Goal: Download file/media

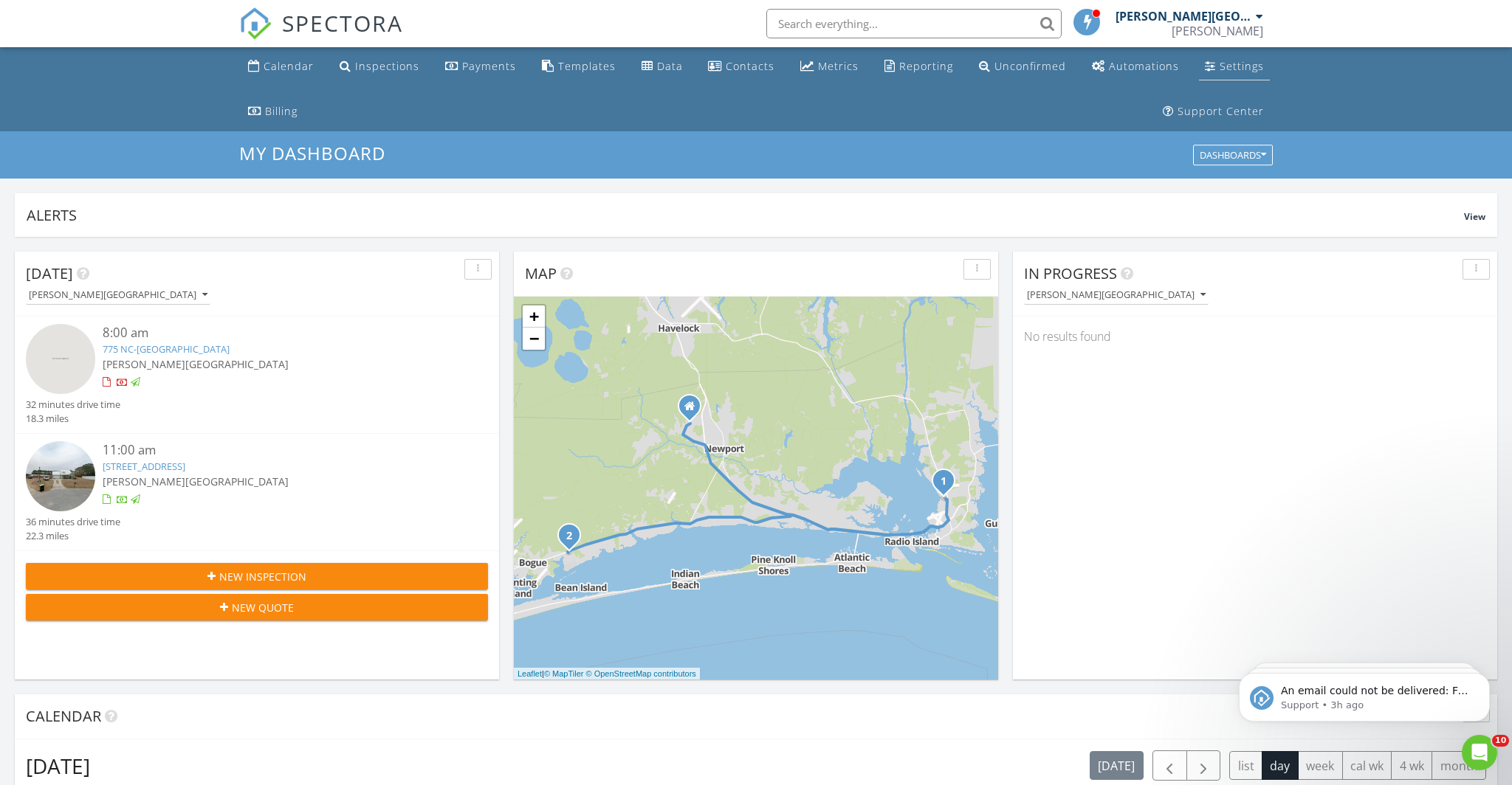
click at [1233, 71] on div "Settings" at bounding box center [1241, 66] width 44 height 14
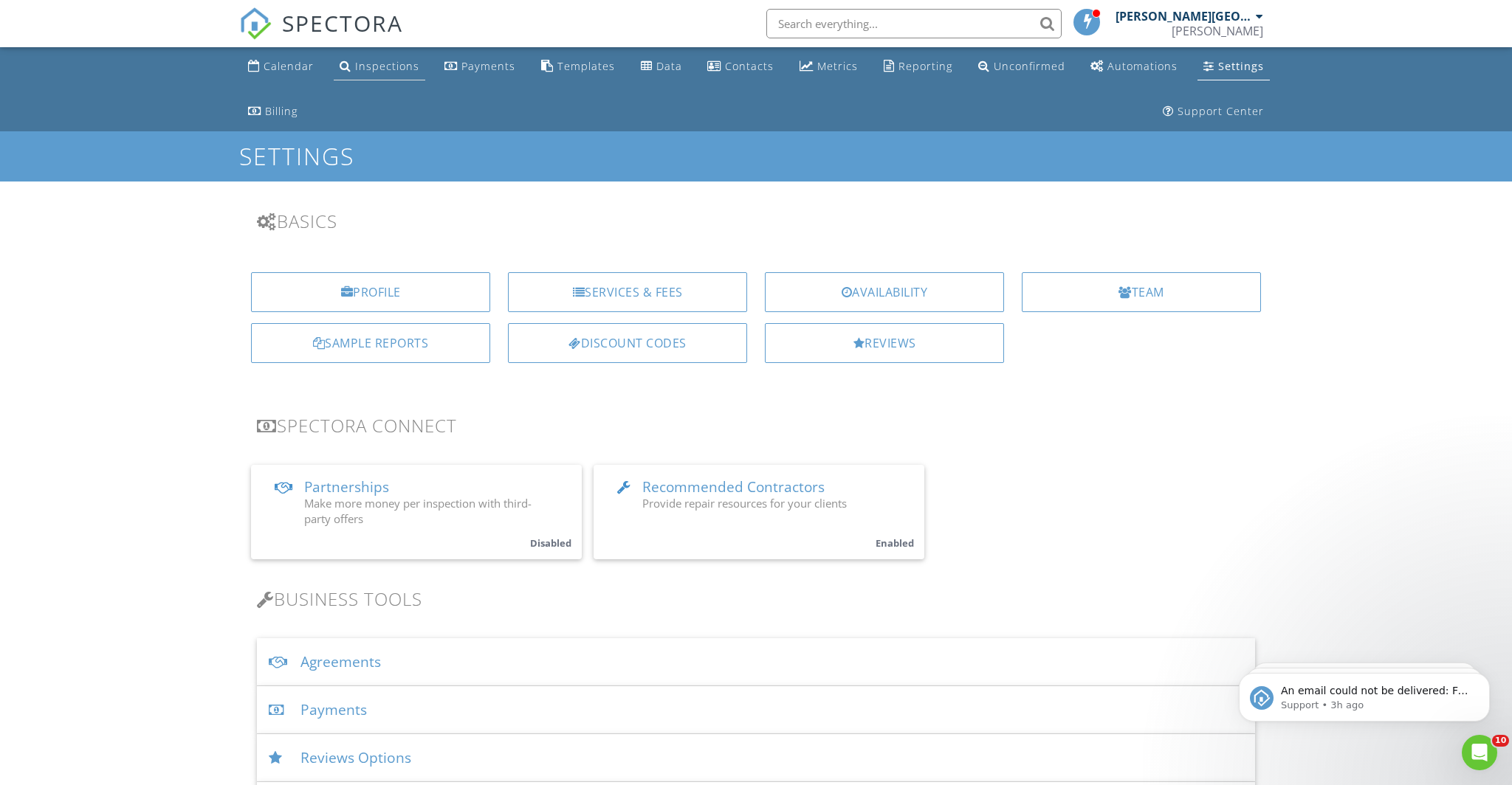
click at [389, 74] on link "Inspections" at bounding box center [379, 67] width 91 height 27
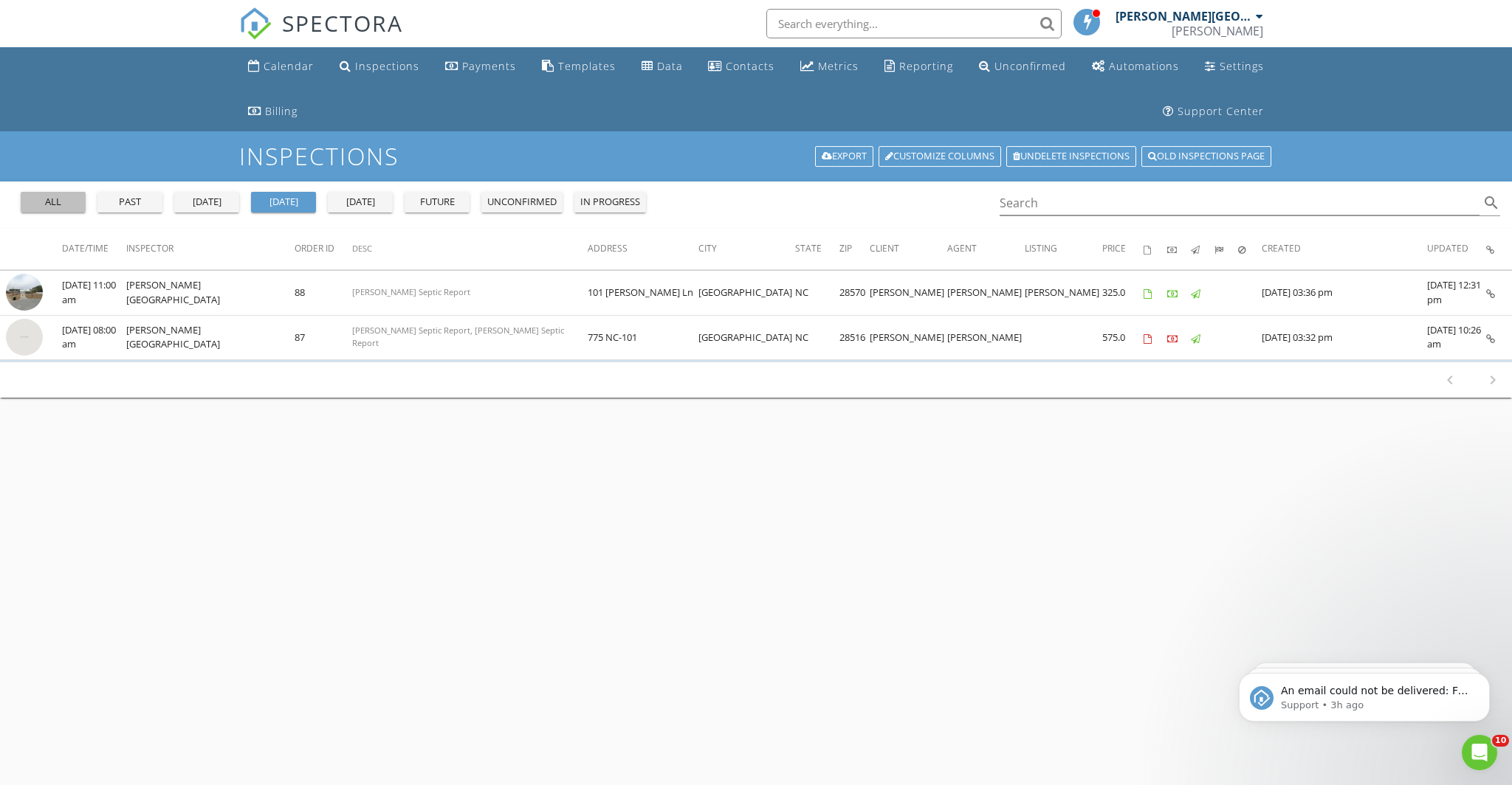
click at [51, 205] on div "all" at bounding box center [53, 202] width 53 height 15
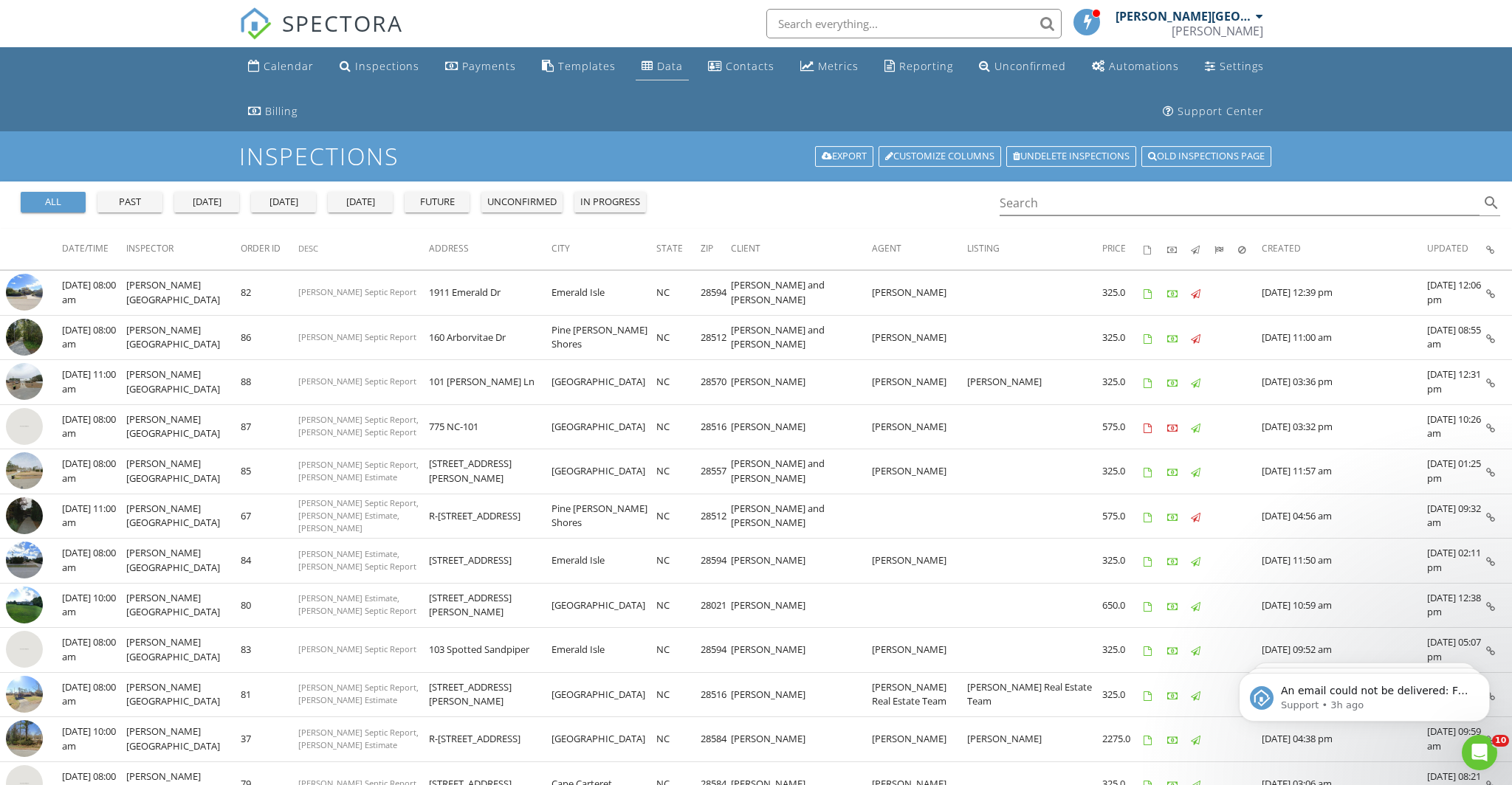
click at [669, 71] on div "Data" at bounding box center [670, 66] width 26 height 14
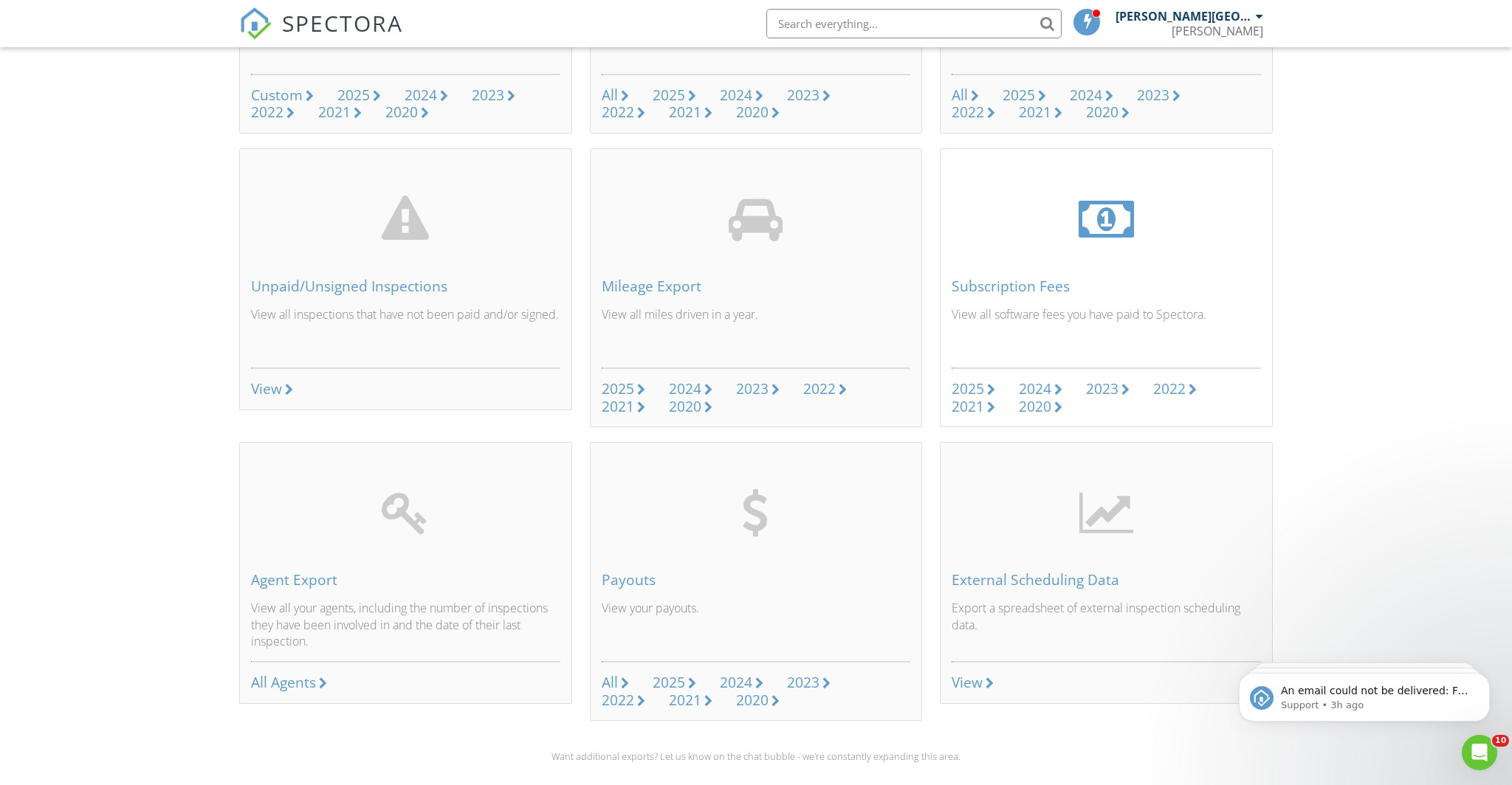
scroll to position [368, 0]
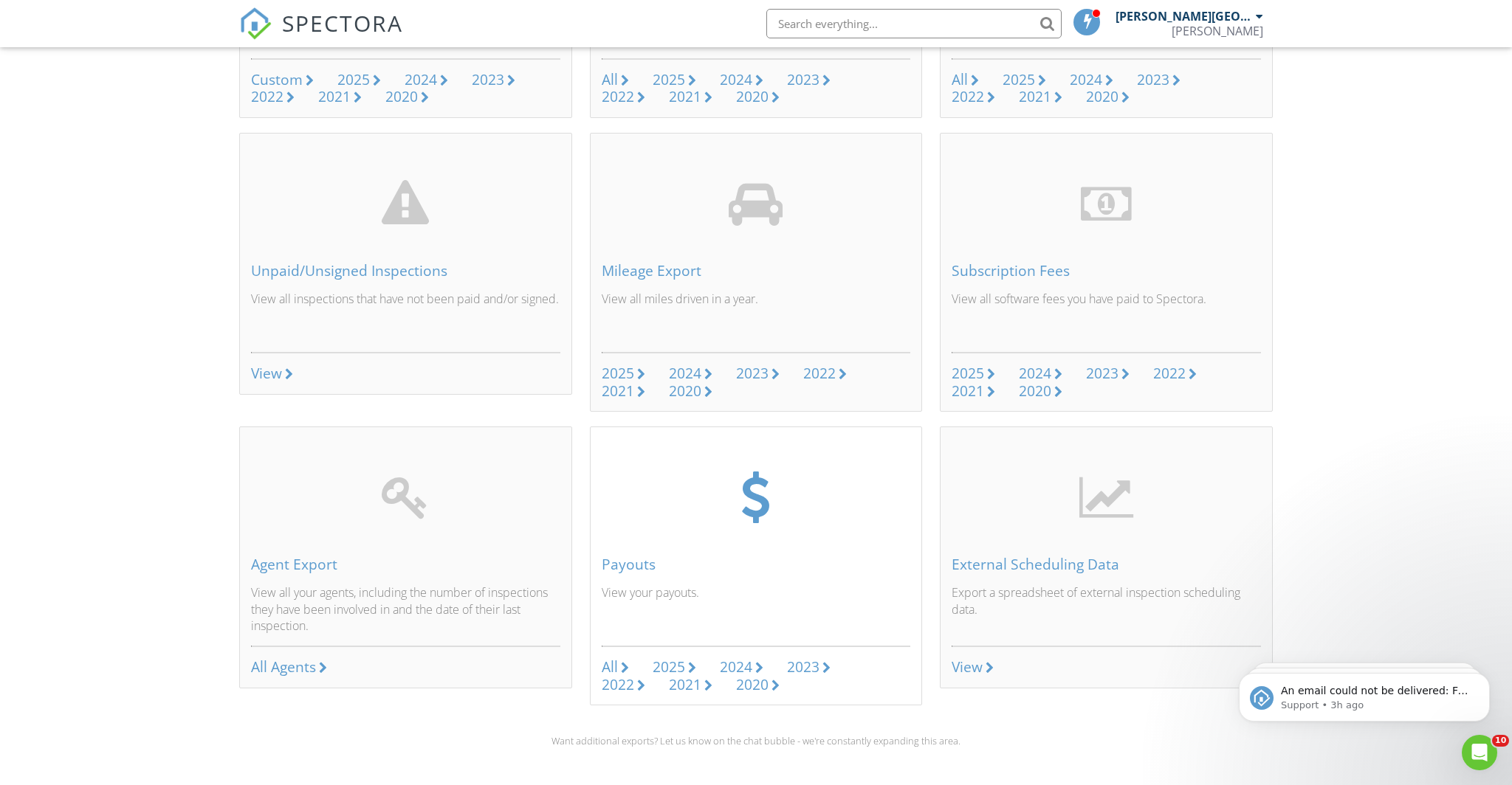
click at [630, 568] on div "Payouts" at bounding box center [756, 565] width 309 height 16
click at [609, 673] on div "All" at bounding box center [610, 667] width 16 height 20
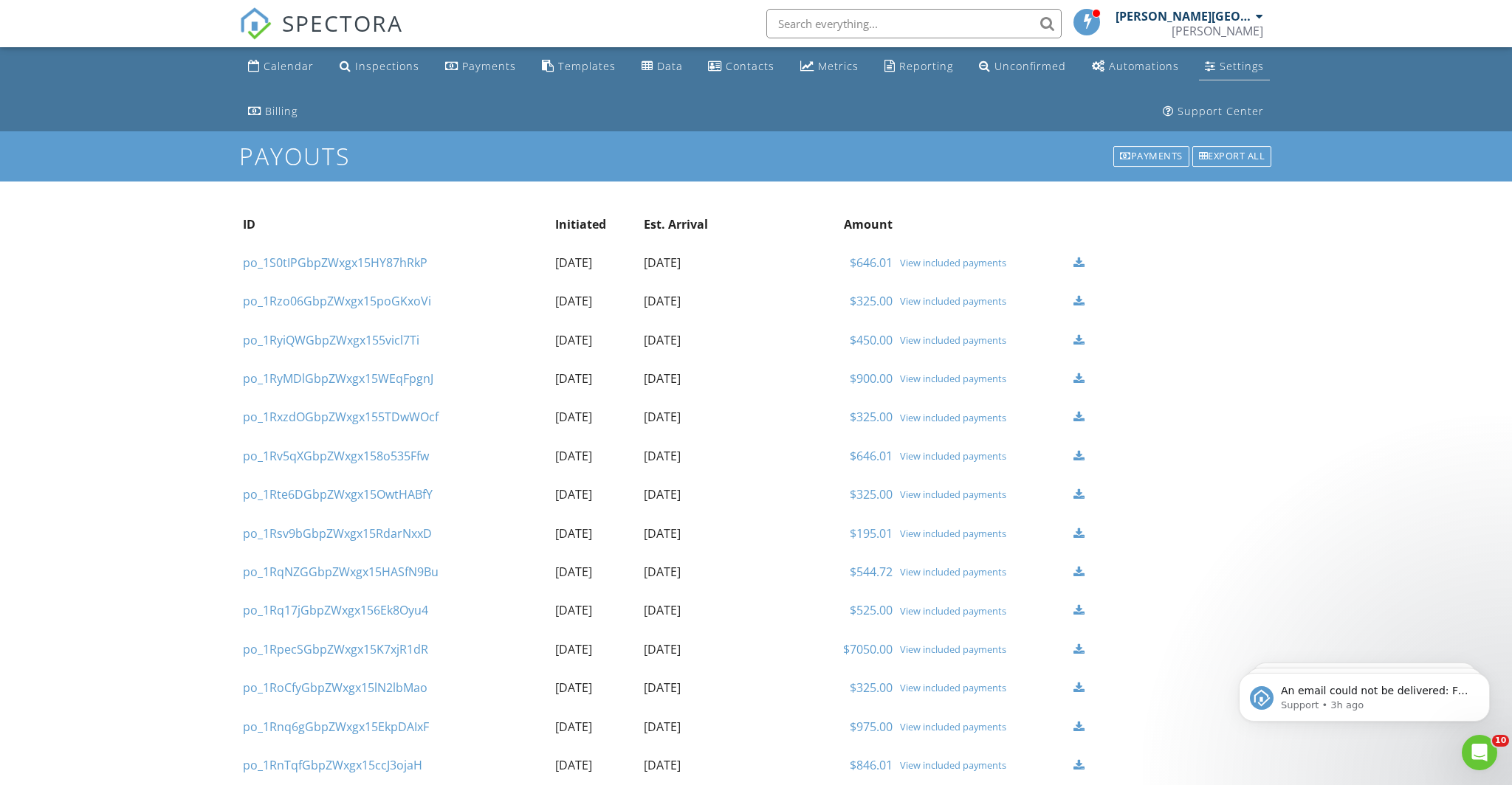
click at [1226, 62] on div "Settings" at bounding box center [1241, 66] width 44 height 14
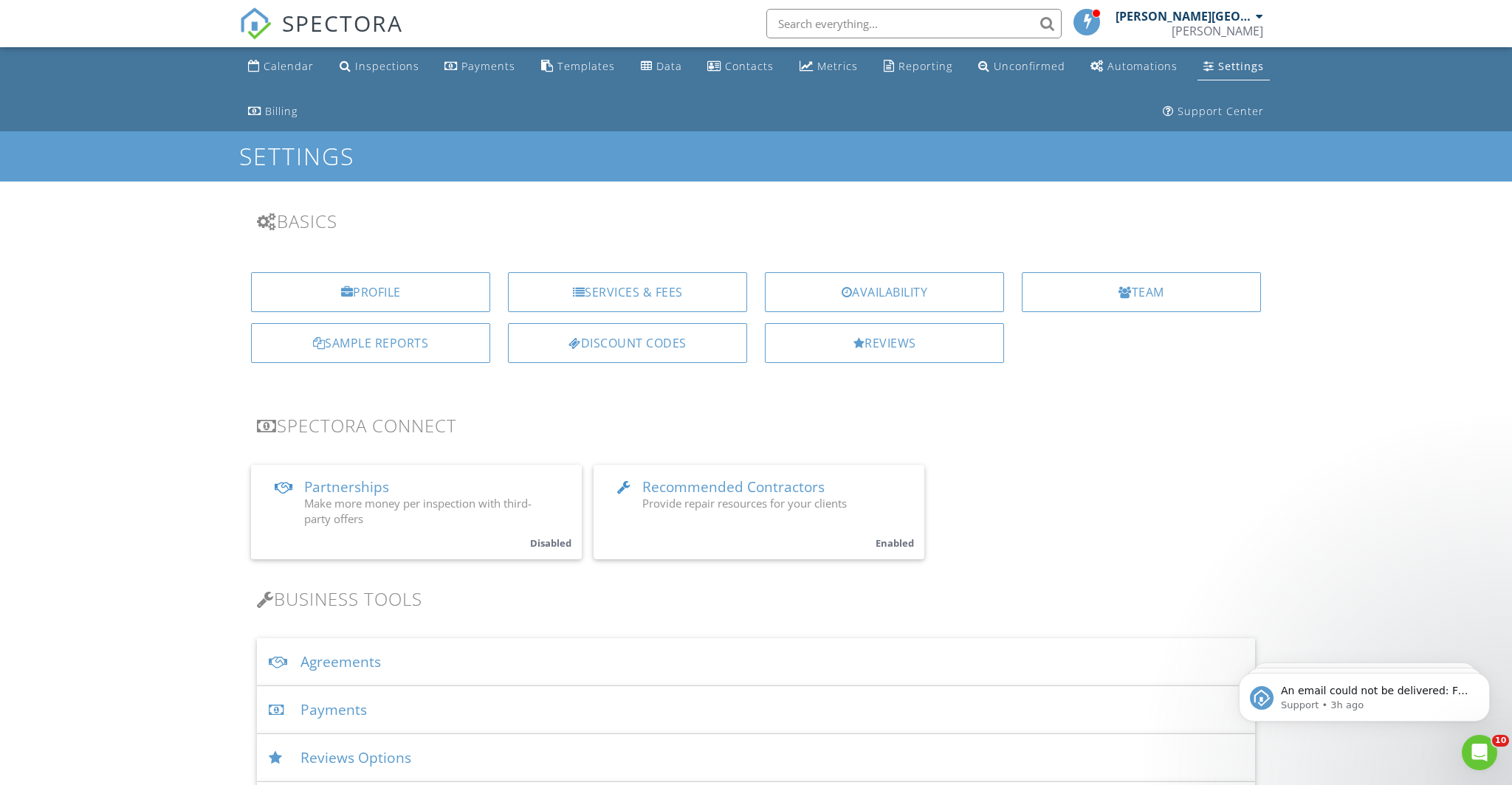
click at [665, 64] on div "Data" at bounding box center [669, 66] width 26 height 14
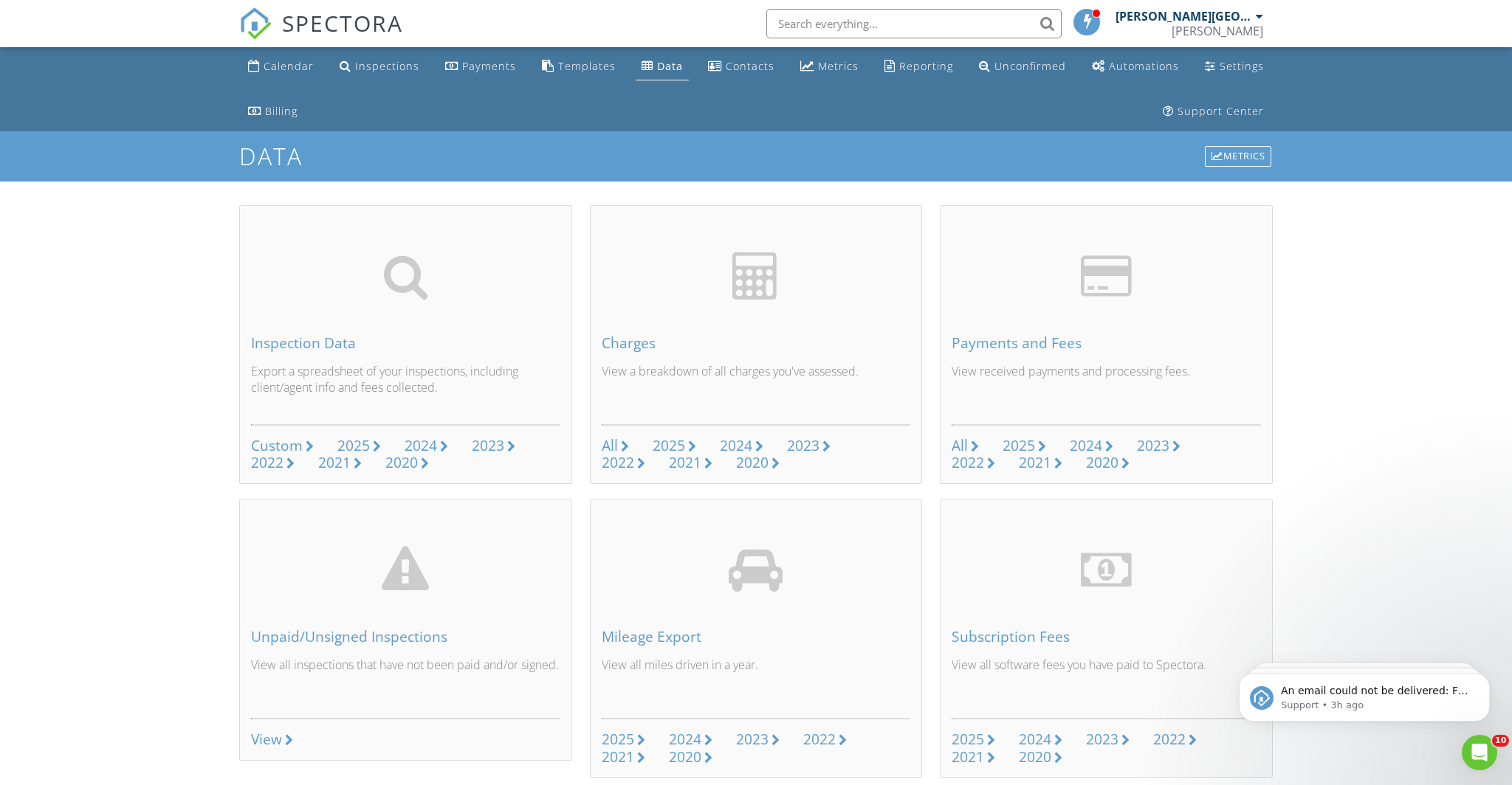
click at [1211, 32] on div "[PERSON_NAME]" at bounding box center [1218, 31] width 91 height 15
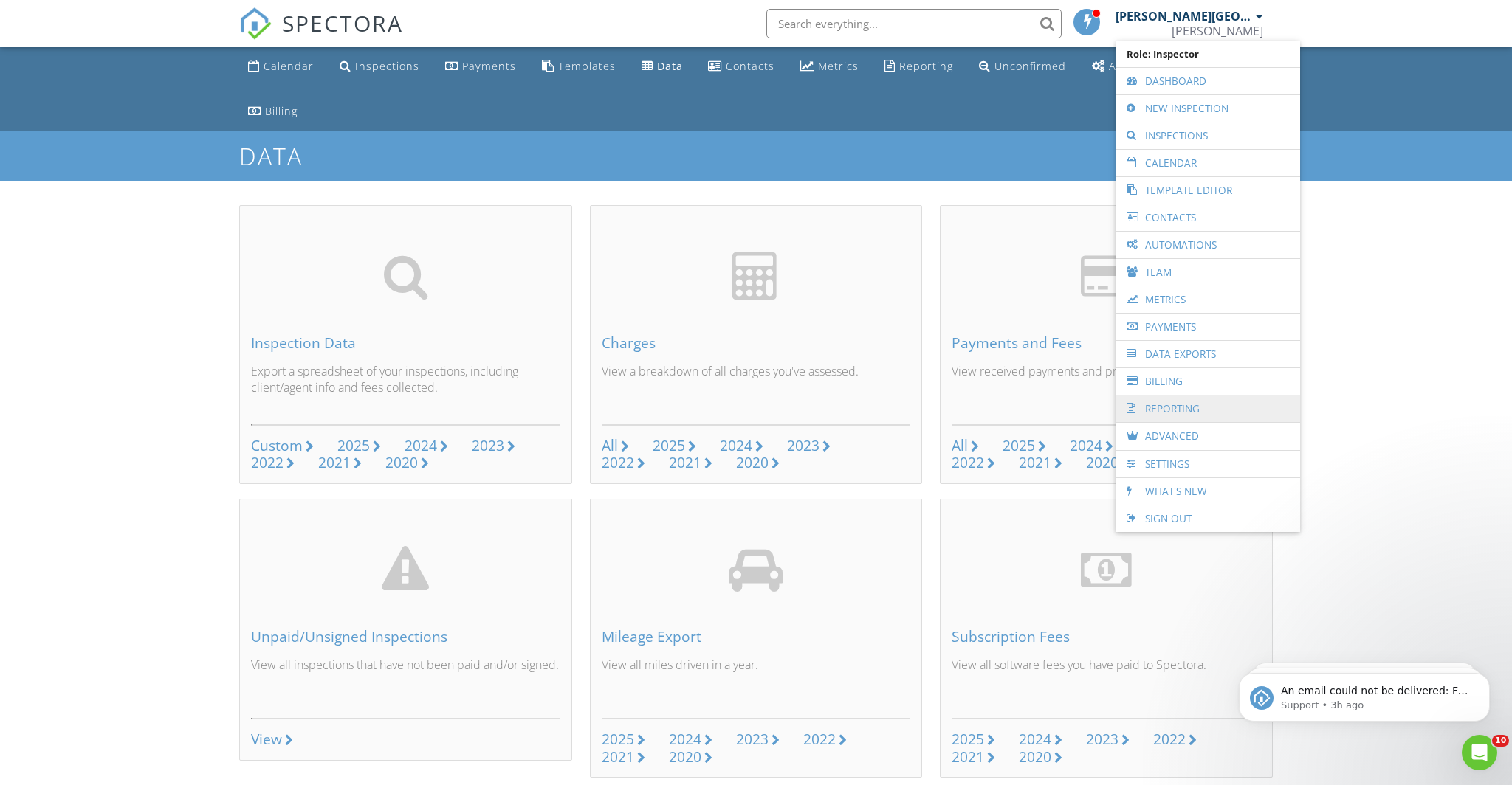
click at [1214, 412] on link "Reporting" at bounding box center [1208, 408] width 170 height 27
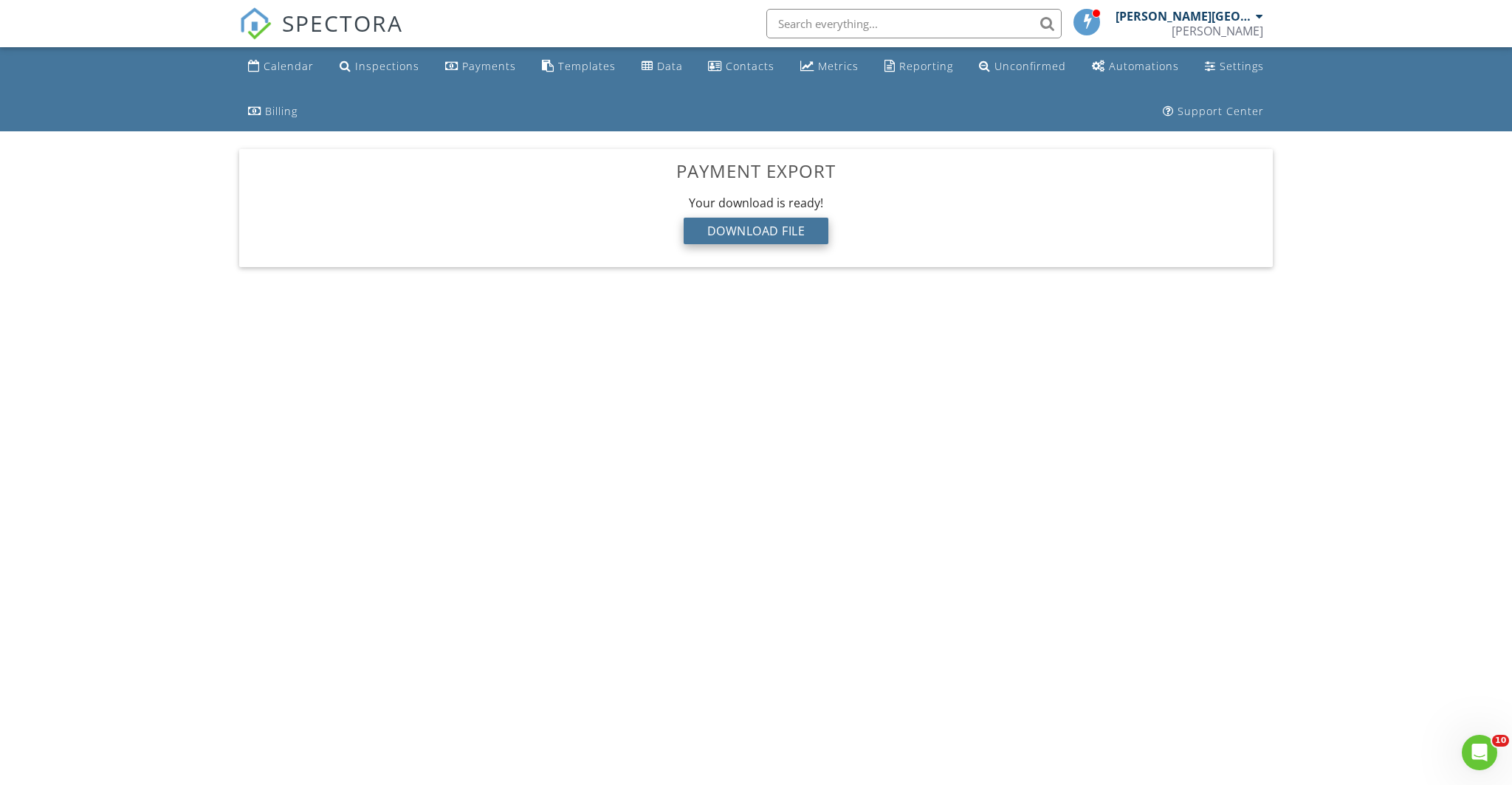
click at [719, 235] on div "Download File" at bounding box center [756, 230] width 145 height 27
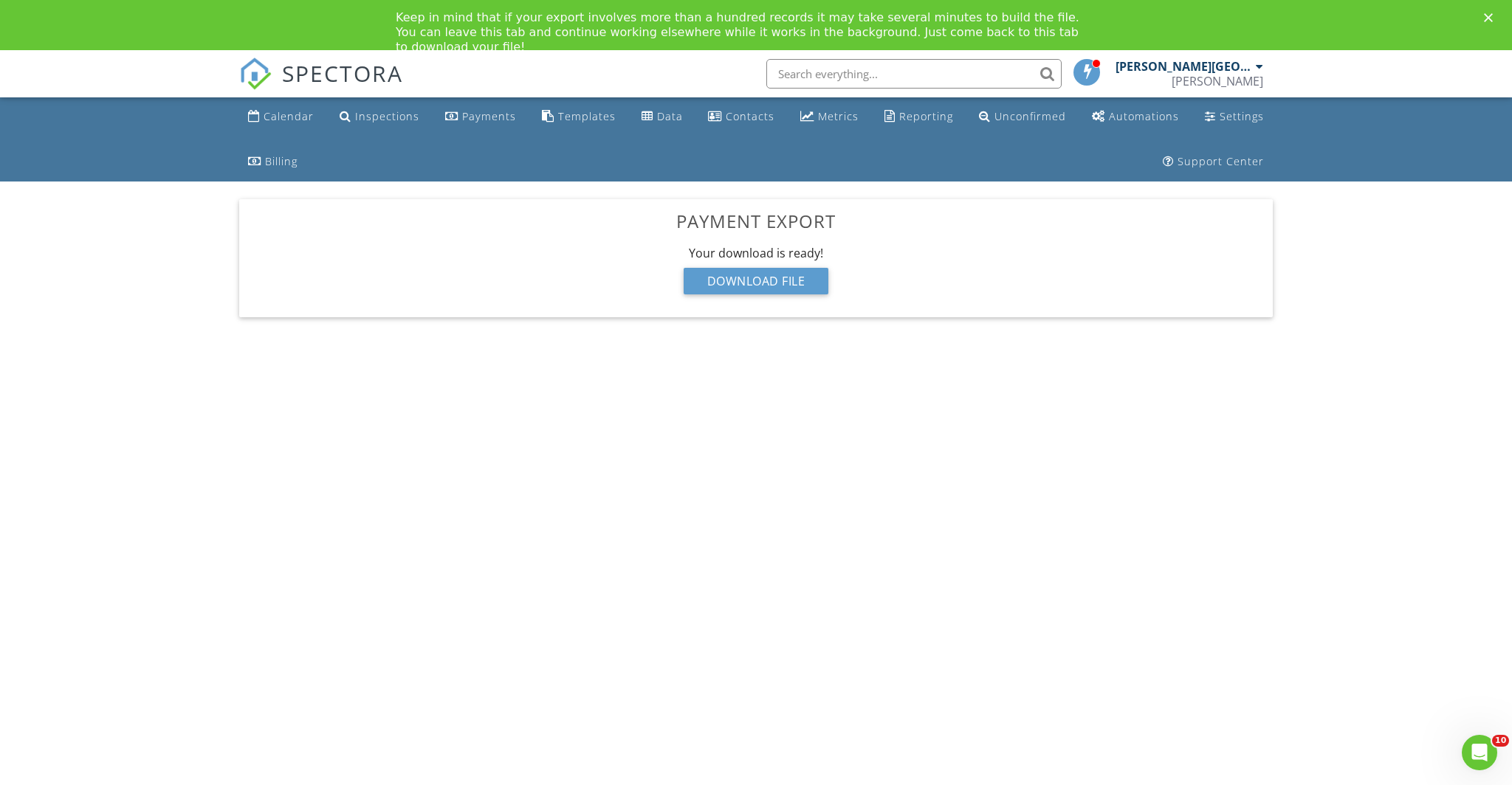
click at [1486, 22] on div "Keep in mind that if your export involves more than a hundred records it may ta…" at bounding box center [756, 32] width 1512 height 53
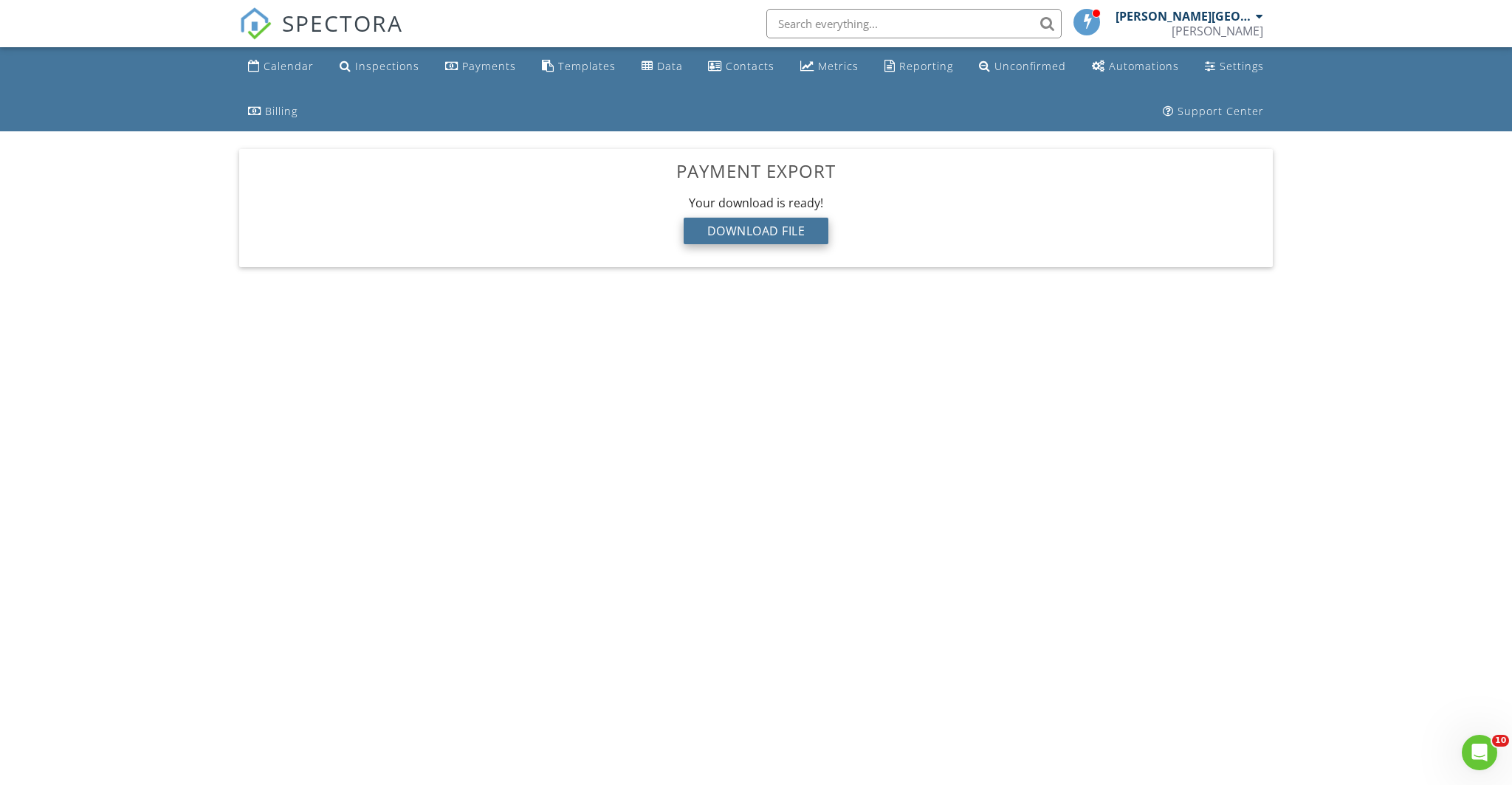
click at [768, 230] on div "Download File" at bounding box center [756, 230] width 145 height 27
click at [1229, 20] on div "[PERSON_NAME][GEOGRAPHIC_DATA]" at bounding box center [1183, 16] width 136 height 15
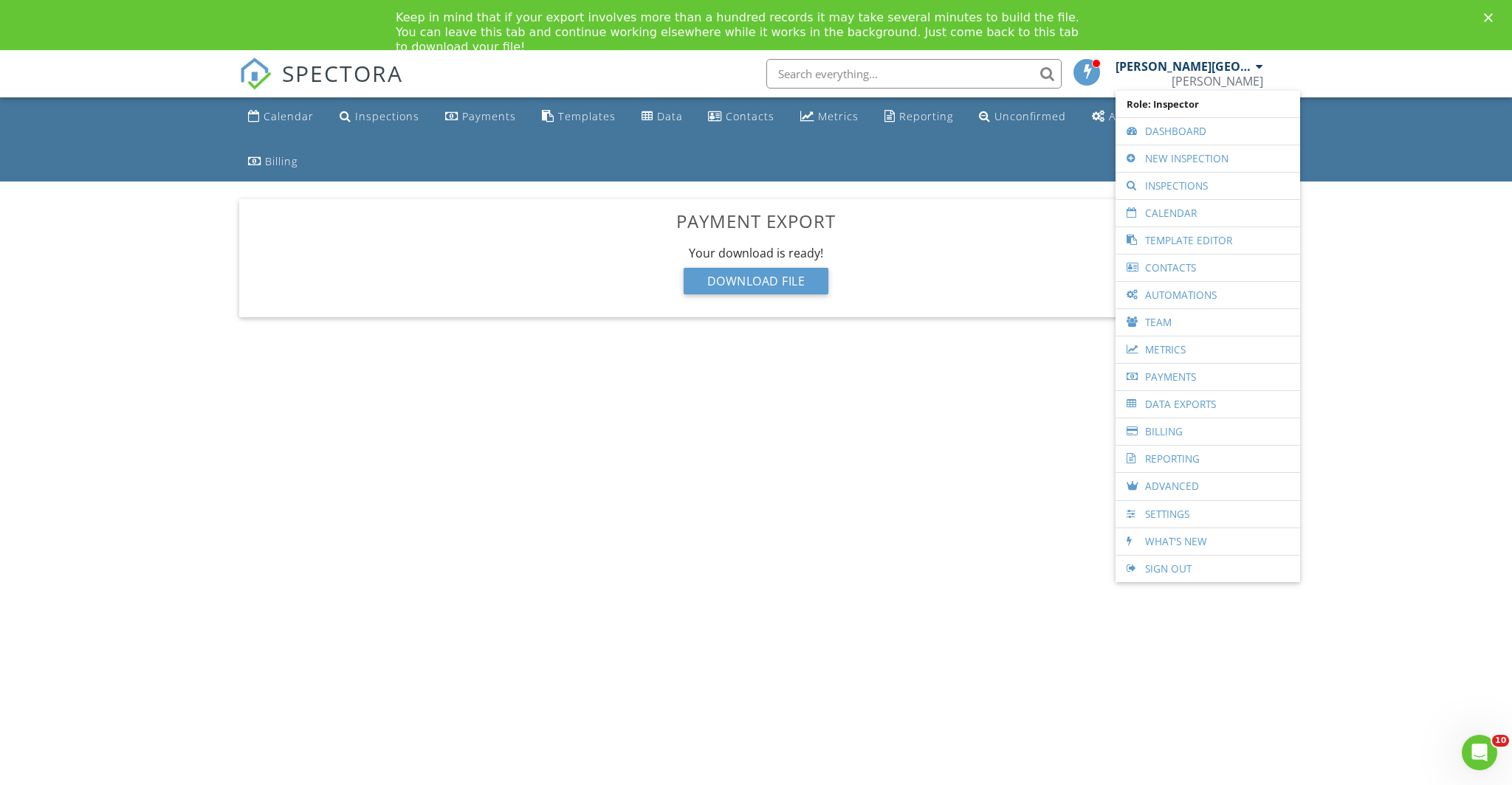
drag, startPoint x: 570, startPoint y: 270, endPoint x: 586, endPoint y: 271, distance: 16.0
click at [570, 270] on div "Your download is ready! Download File" at bounding box center [756, 274] width 1010 height 59
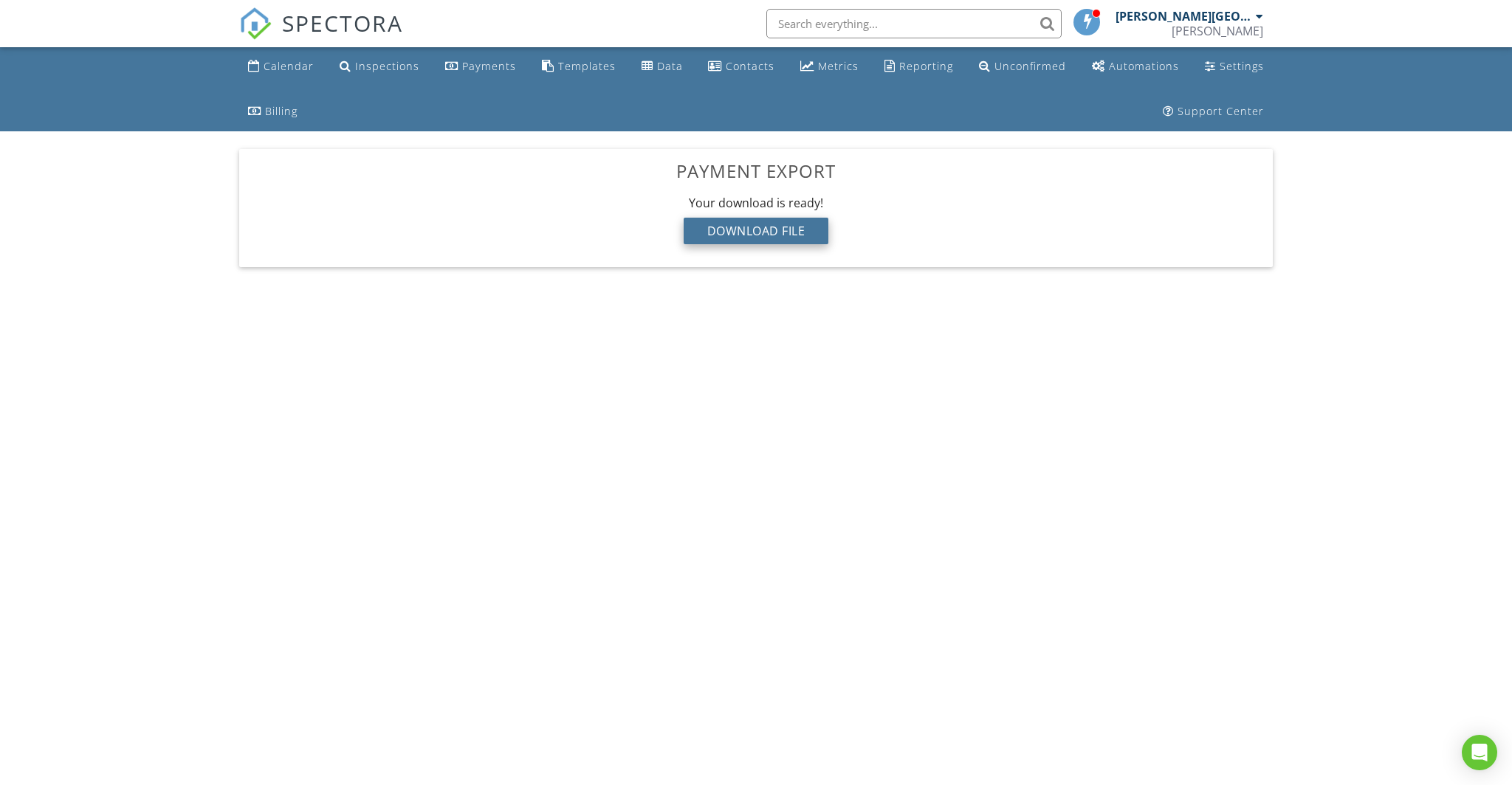
click at [763, 236] on div "Download File" at bounding box center [756, 230] width 145 height 27
drag, startPoint x: 782, startPoint y: 232, endPoint x: 927, endPoint y: 235, distance: 145.0
click at [788, 232] on div "Download File" at bounding box center [756, 230] width 145 height 27
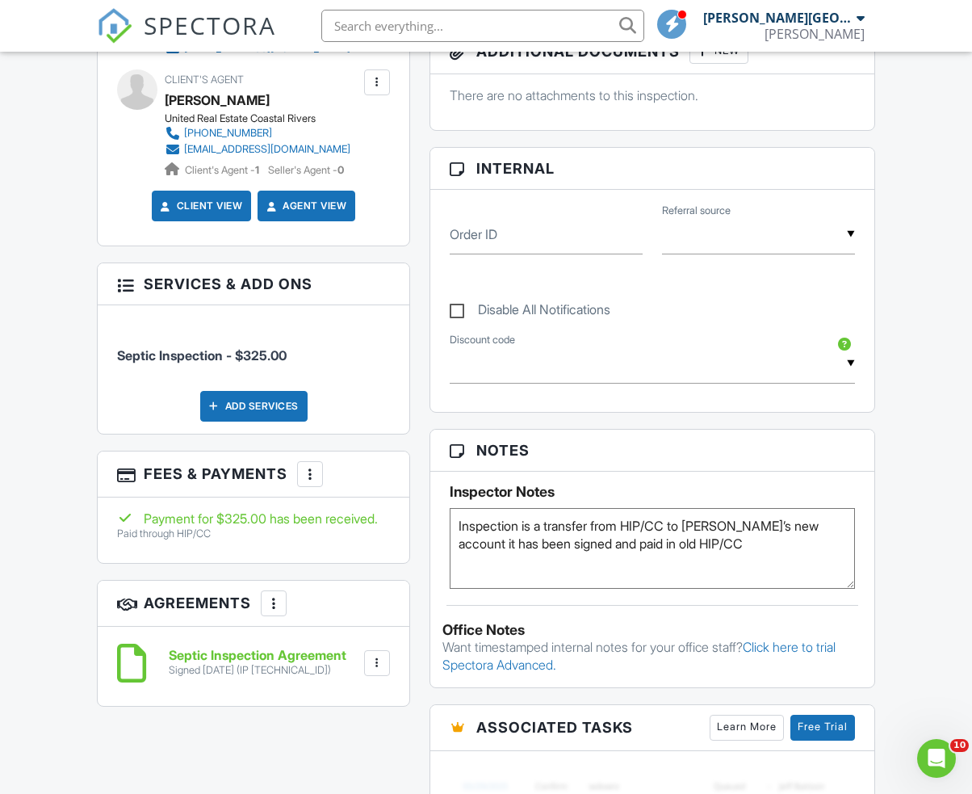
click at [548, 35] on input "text" at bounding box center [482, 26] width 323 height 32
paste input "202 Dawn Ct, Jacksonville, NC 28540"
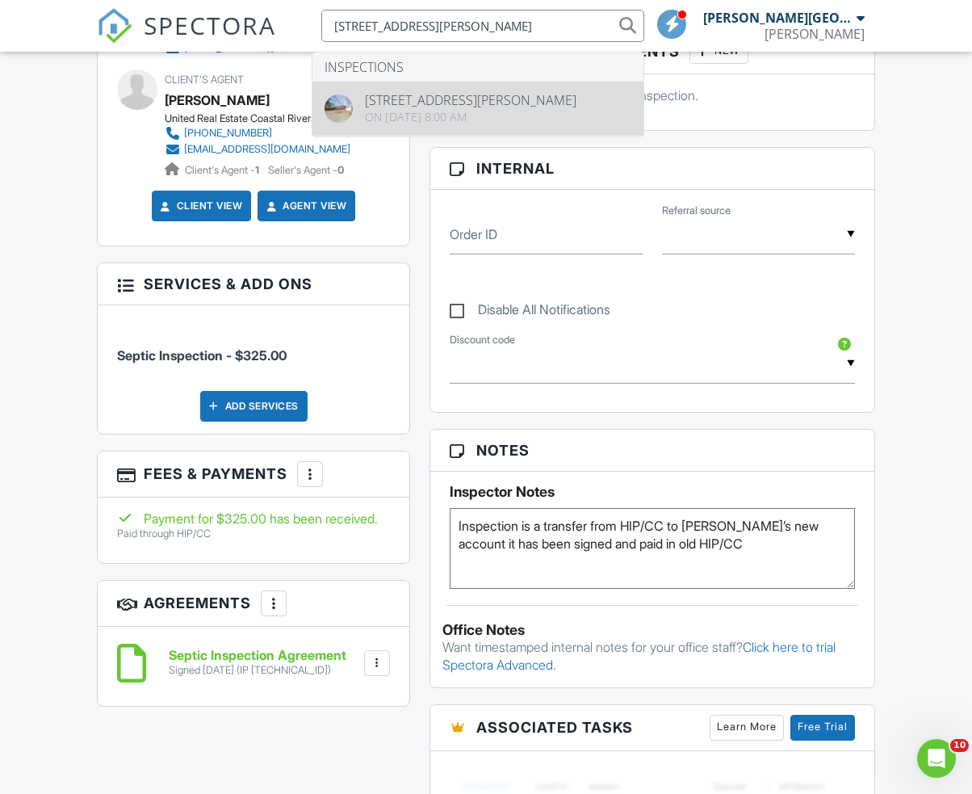
type input "202 Dawn Ct, Jacksonville, NC 28540"
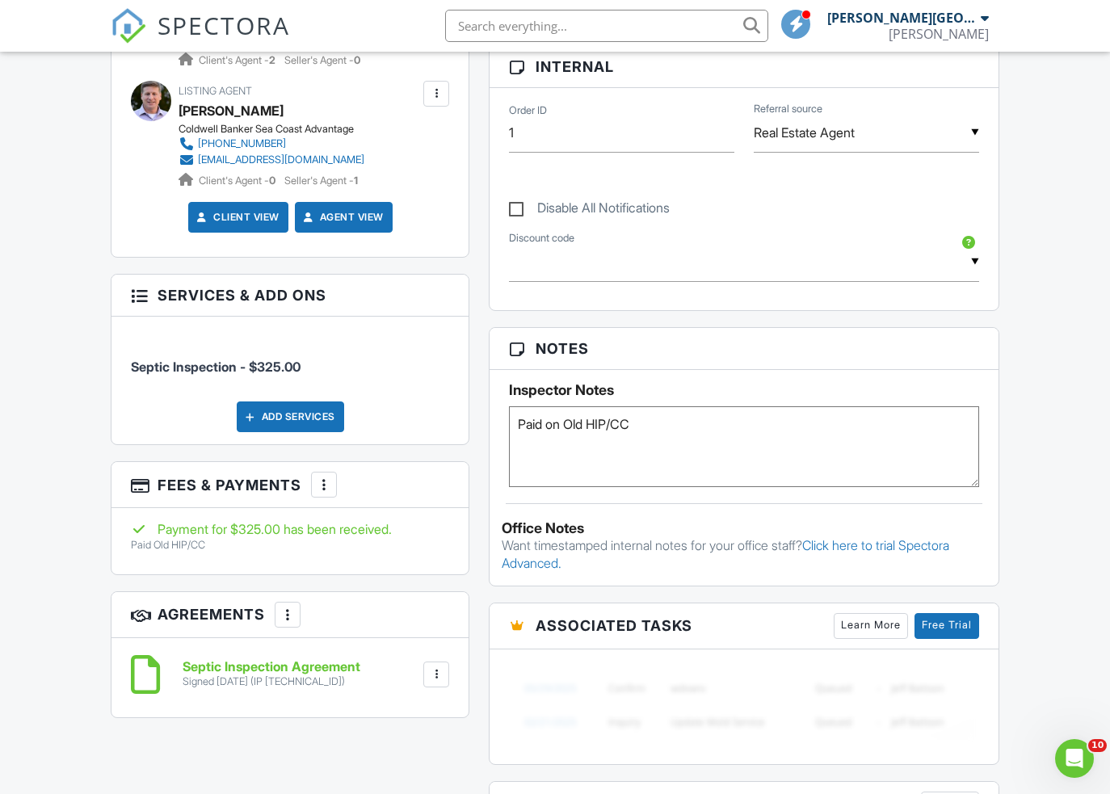
click at [692, 27] on input "text" at bounding box center [606, 26] width 323 height 32
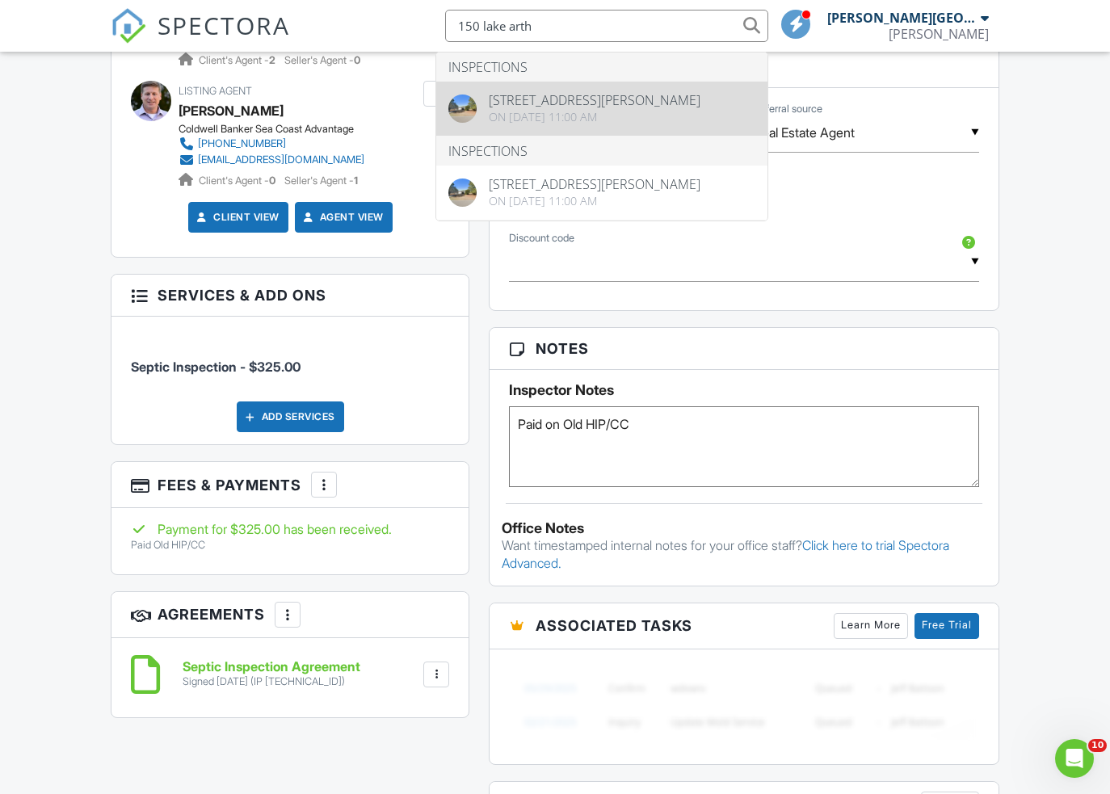
type input "150 lake arth"
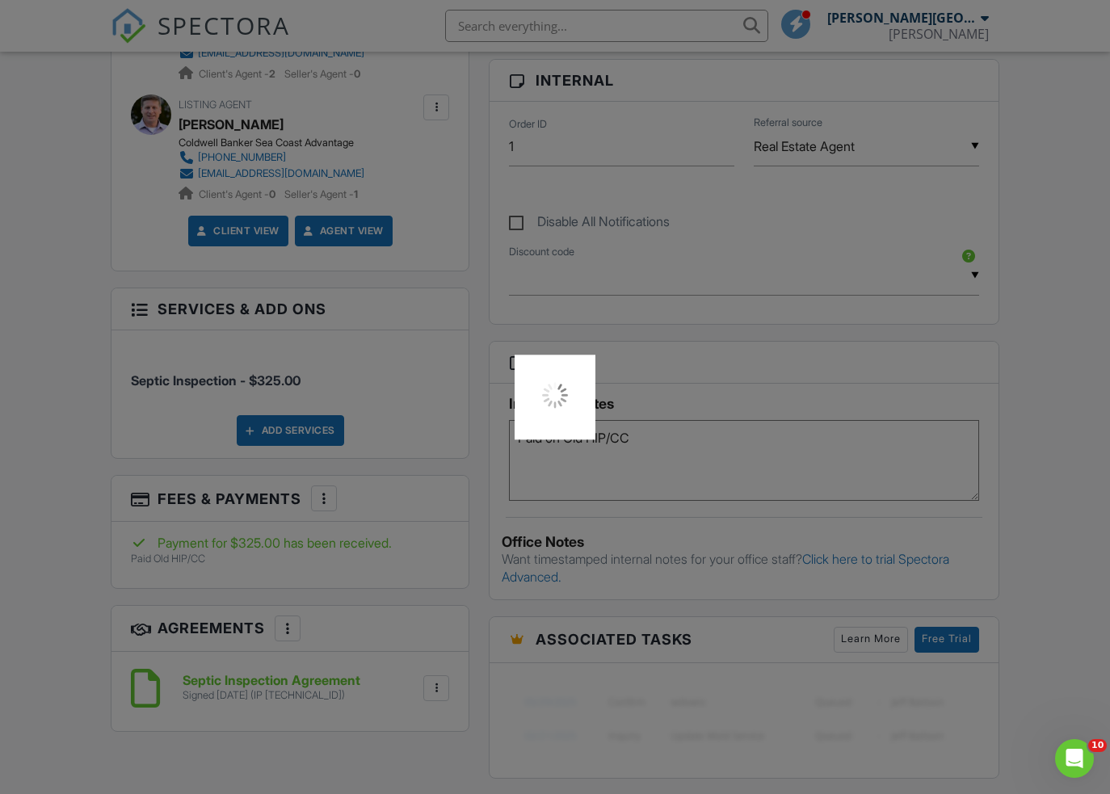
scroll to position [827, 0]
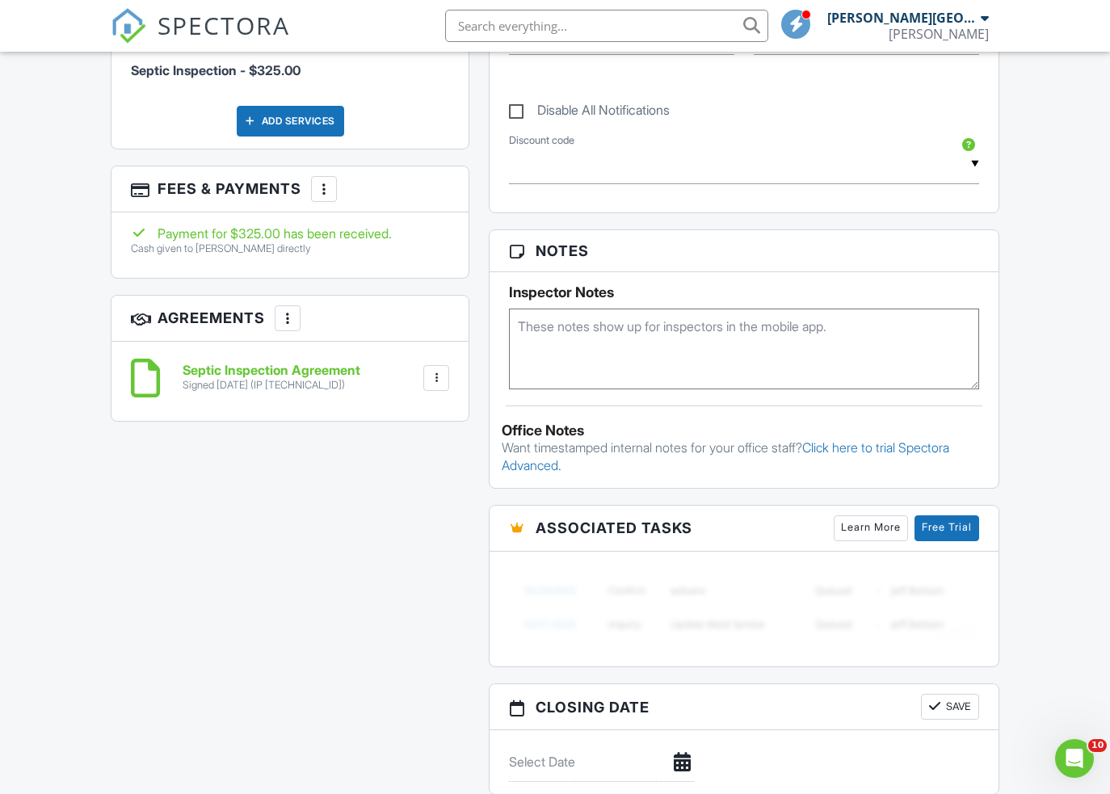
click at [720, 19] on input "text" at bounding box center [606, 26] width 323 height 32
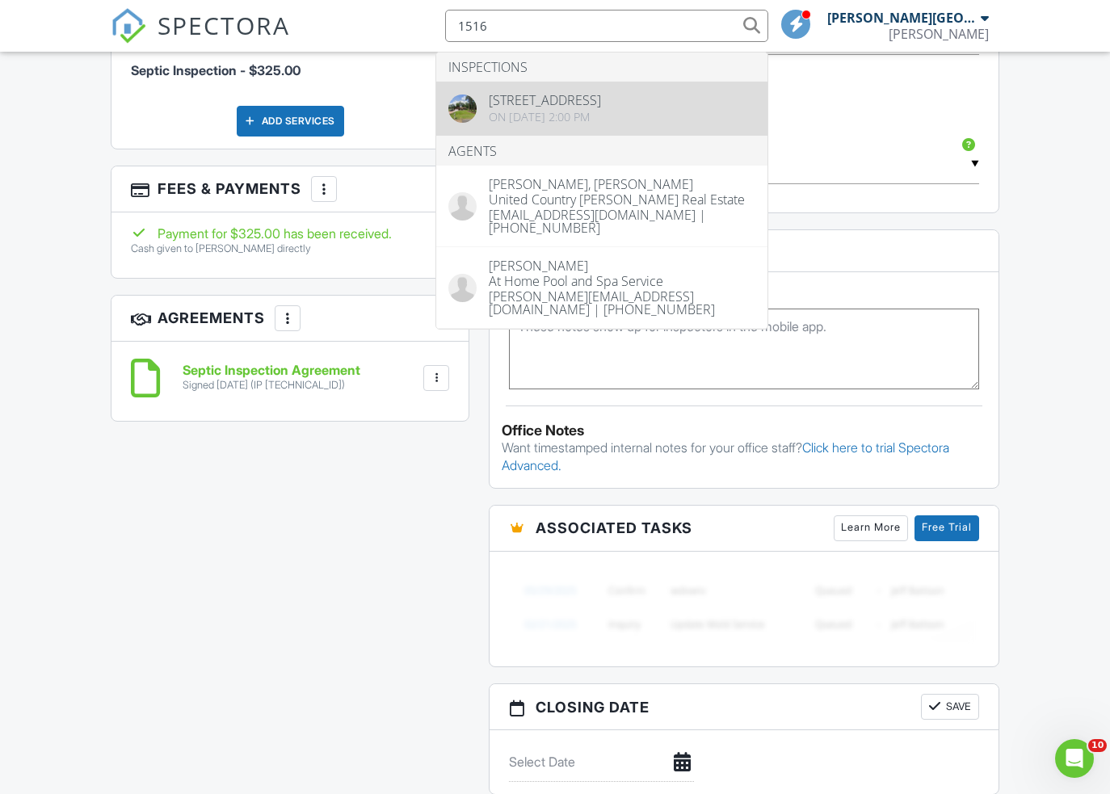
type input "1516"
